Goal: Information Seeking & Learning: Find specific fact

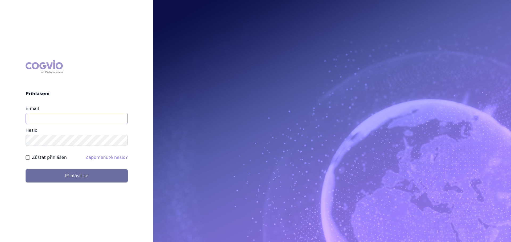
click at [60, 123] on input "E-mail" at bounding box center [77, 118] width 102 height 11
type input "[PERSON_NAME][EMAIL_ADDRESS][DOMAIN_NAME]"
click at [26, 169] on button "Přihlásit se" at bounding box center [77, 175] width 102 height 13
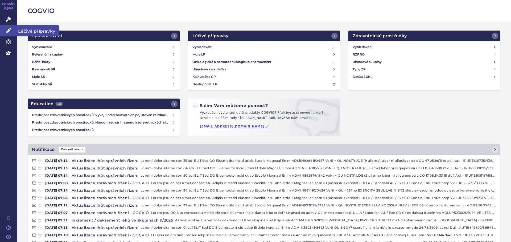
drag, startPoint x: 9, startPoint y: 29, endPoint x: 8, endPoint y: 33, distance: 3.5
click at [9, 30] on icon at bounding box center [8, 30] width 5 height 5
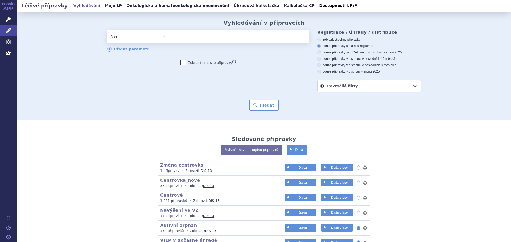
click at [186, 38] on ul at bounding box center [240, 35] width 138 height 11
click at [171, 38] on select at bounding box center [171, 36] width 0 height 13
type input "le"
type input "leq"
type input "leqe"
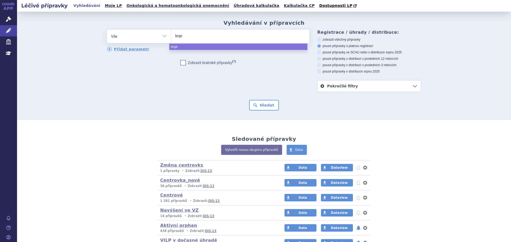
type input "leqem"
type input "leqemb"
type input "leqembi"
select select "leqembi"
click at [273, 107] on button "Hledat" at bounding box center [264, 105] width 30 height 11
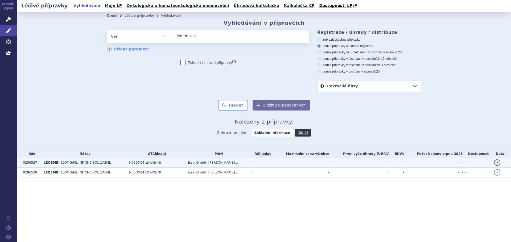
click at [185, 168] on td "N06DX04 LEKANEMAB" at bounding box center [155, 163] width 59 height 10
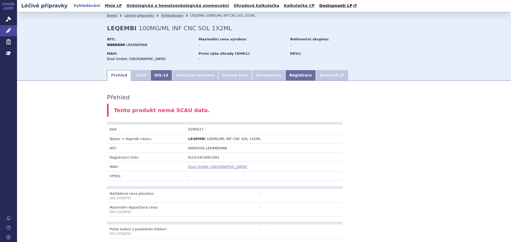
scroll to position [232, 0]
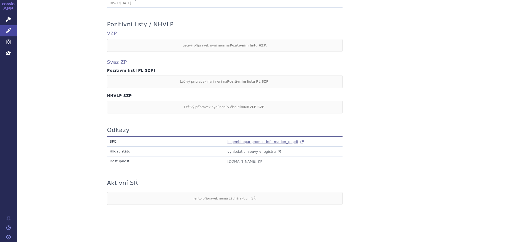
click at [233, 142] on span "leqembi-epar-product-information_cs.pdf" at bounding box center [262, 142] width 71 height 4
